Goal: Navigation & Orientation: Find specific page/section

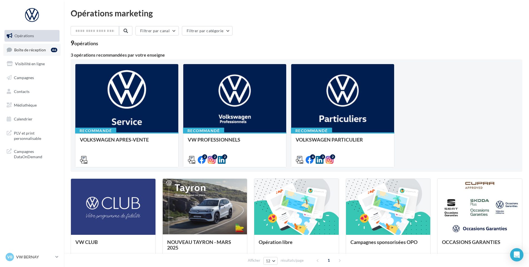
click at [37, 52] on link "Boîte de réception 46" at bounding box center [31, 50] width 57 height 12
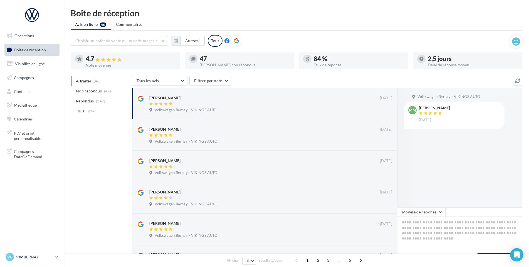
click at [46, 253] on div "VB VW BERNAY vw-ber-vau" at bounding box center [30, 257] width 48 height 8
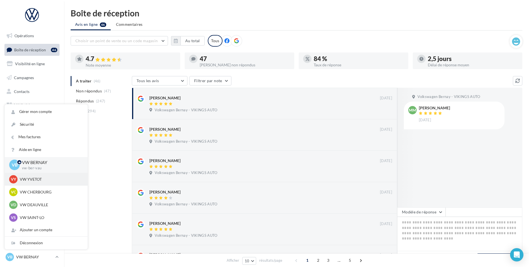
click at [45, 181] on p "VW YVETOT" at bounding box center [50, 180] width 61 height 6
